Goal: Check status: Check status

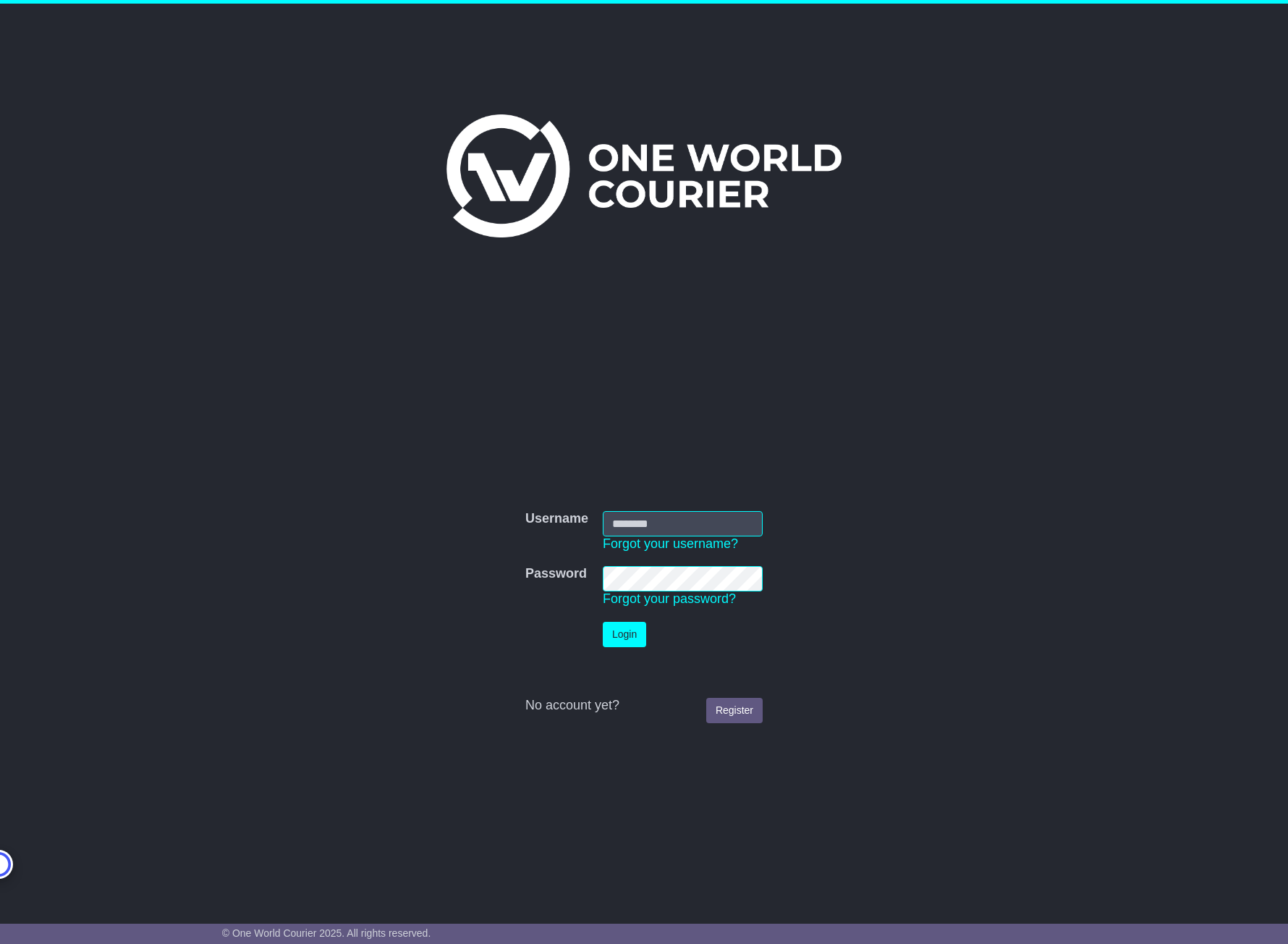
type input "**********"
click at [626, 643] on button "Login" at bounding box center [625, 634] width 43 height 26
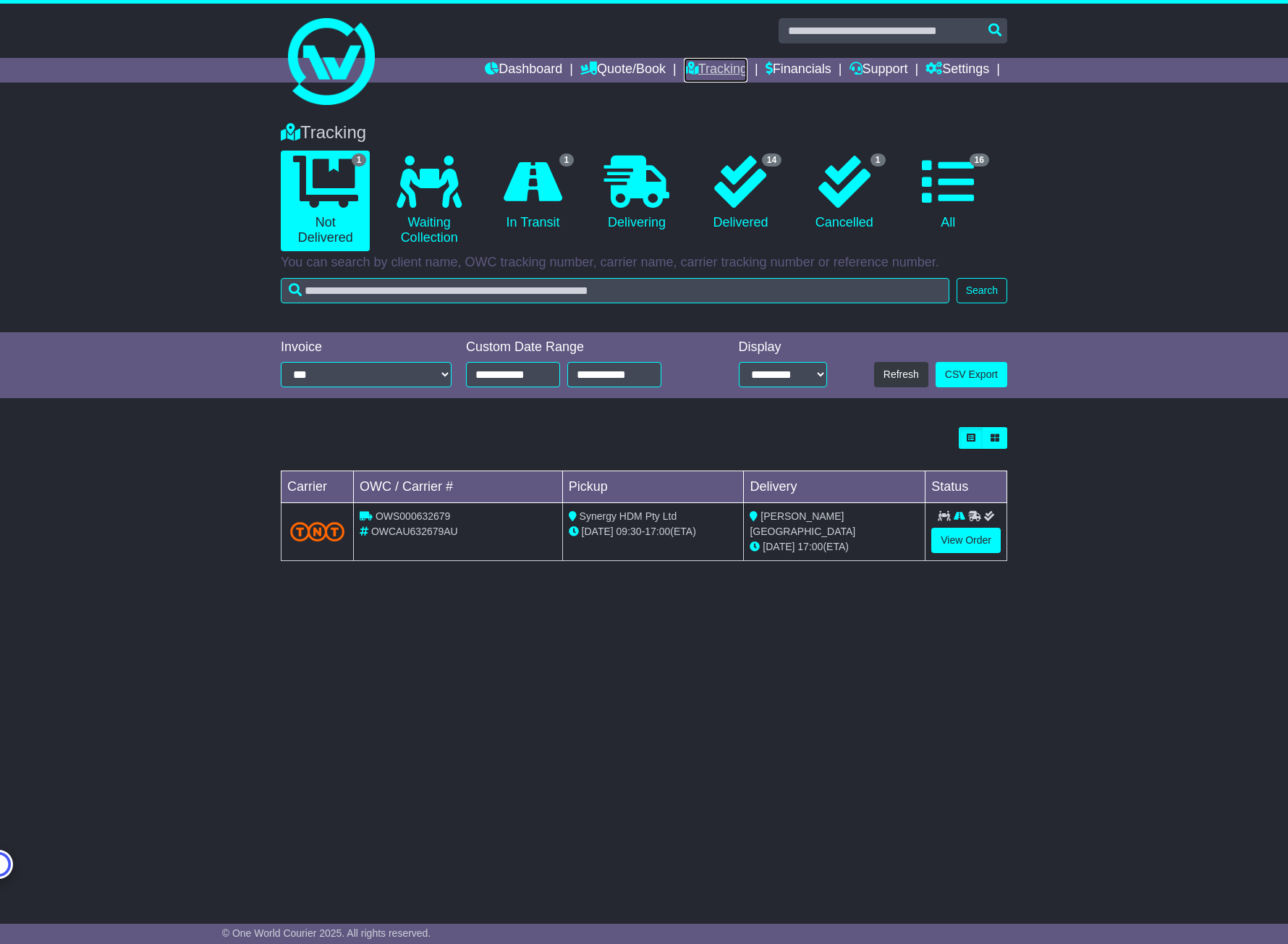
click at [684, 74] on icon at bounding box center [691, 68] width 14 height 13
click at [939, 196] on icon at bounding box center [947, 181] width 52 height 52
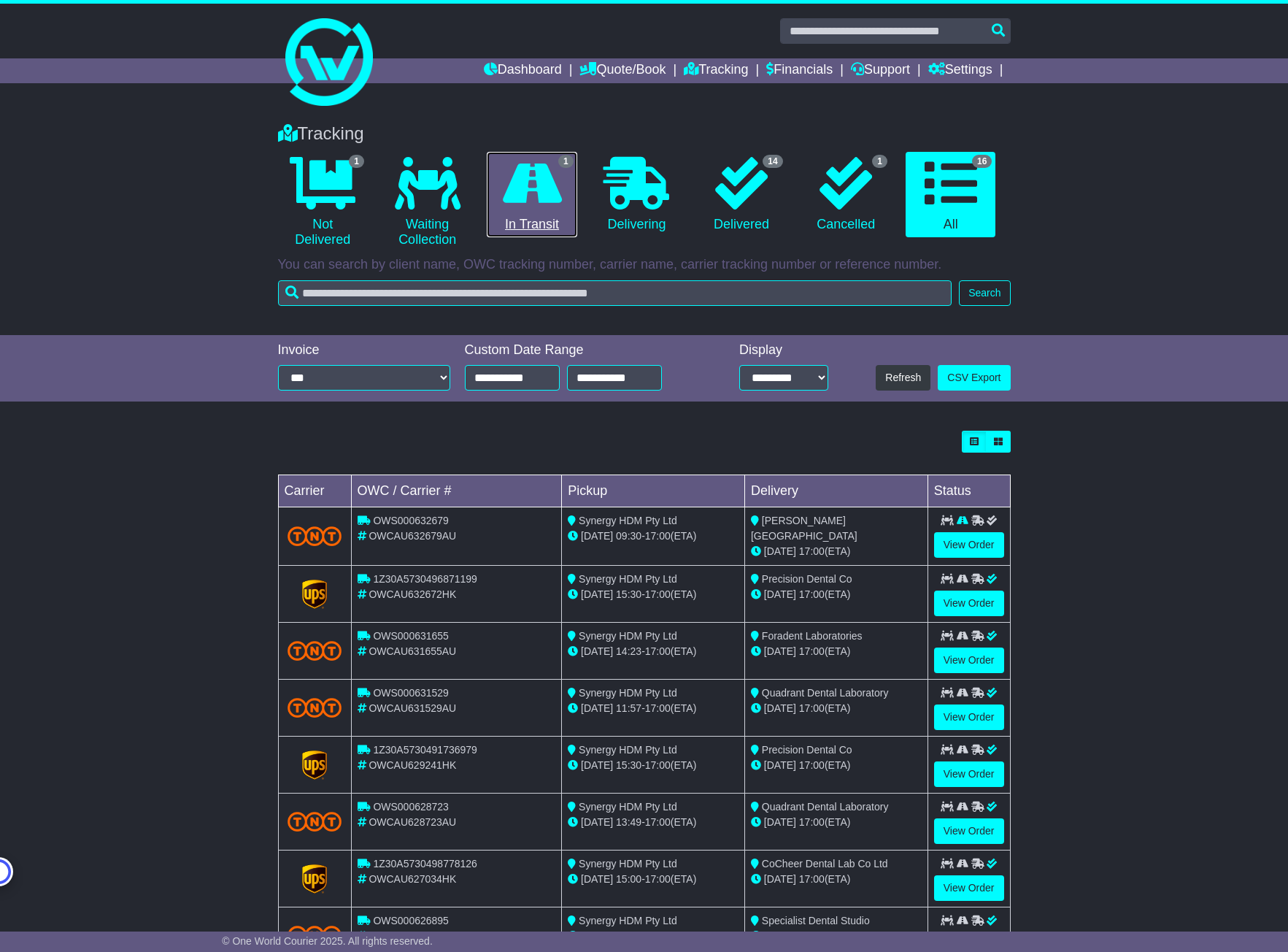
click at [521, 184] on icon at bounding box center [532, 183] width 59 height 53
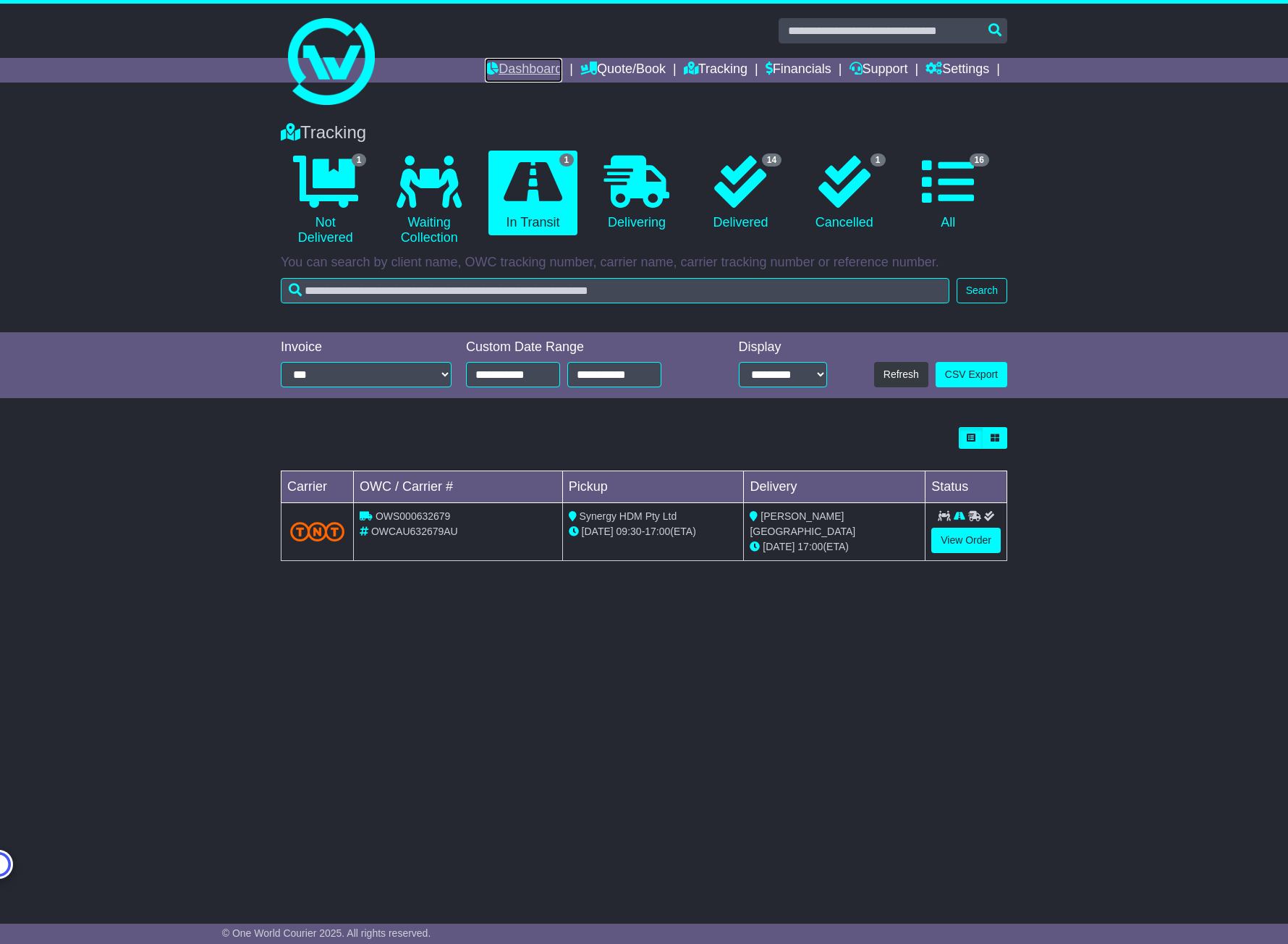
click at [494, 66] on link "Dashboard" at bounding box center [524, 70] width 78 height 25
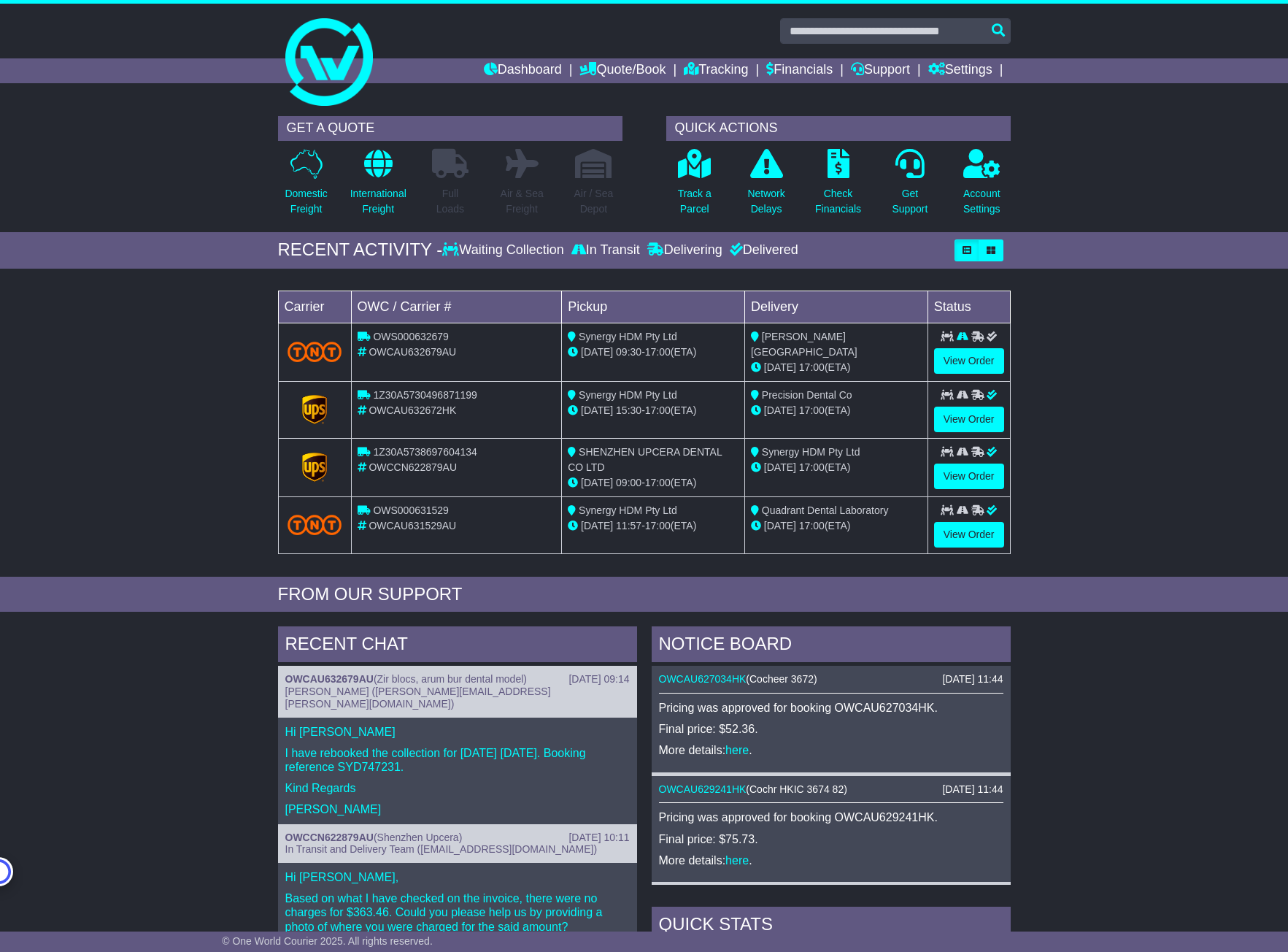
click at [1080, 169] on div "GET A QUOTE Domestic Freight International Freight Full Loads Air & Sea Freight…" at bounding box center [644, 170] width 1288 height 123
